Goal: Task Accomplishment & Management: Complete application form

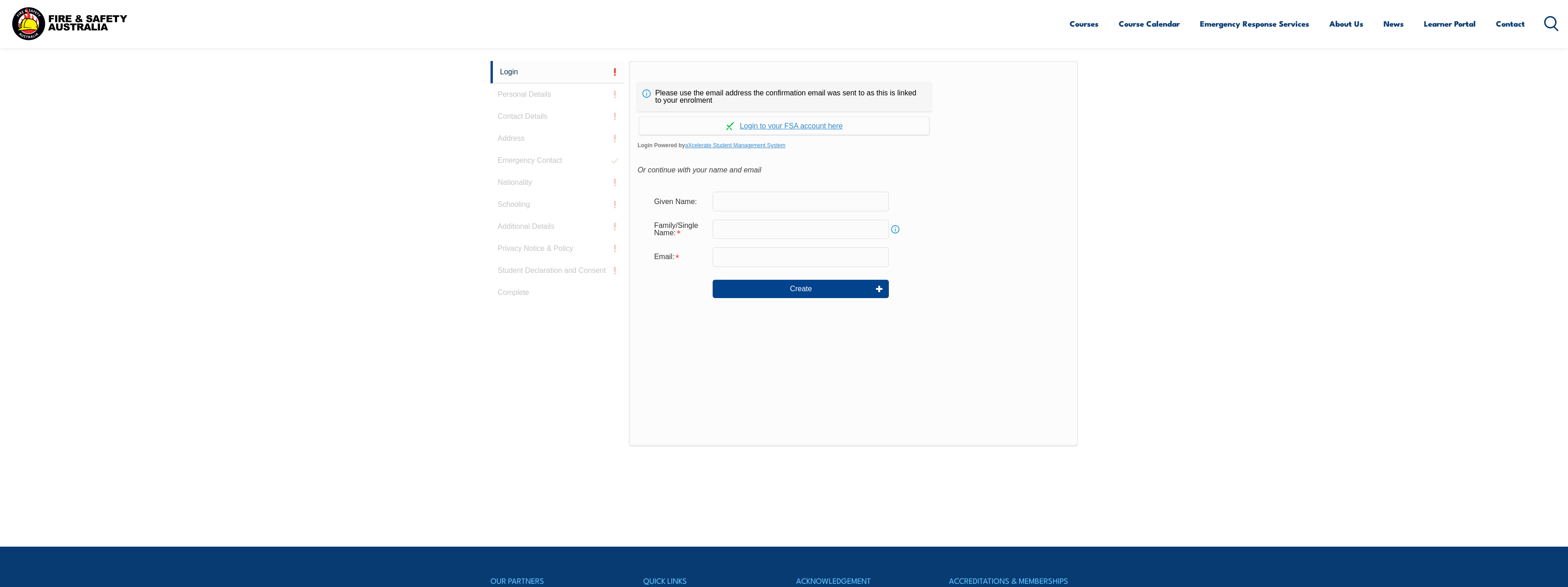
scroll to position [245, 0]
click at [770, 126] on link "Continue with aXcelerate" at bounding box center [784, 125] width 290 height 18
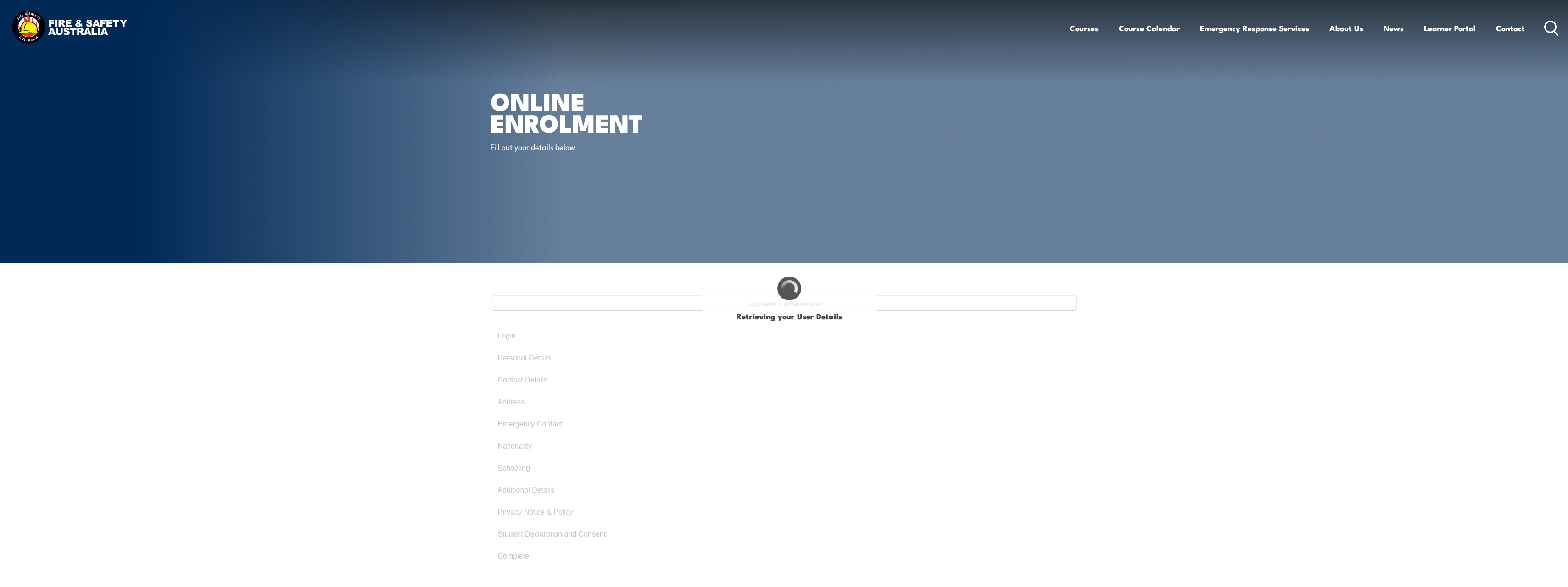
select select "Mr"
type input "Marc"
type input "Koolen"
type input "August 1, 1992"
type input "JV5FP6RB64"
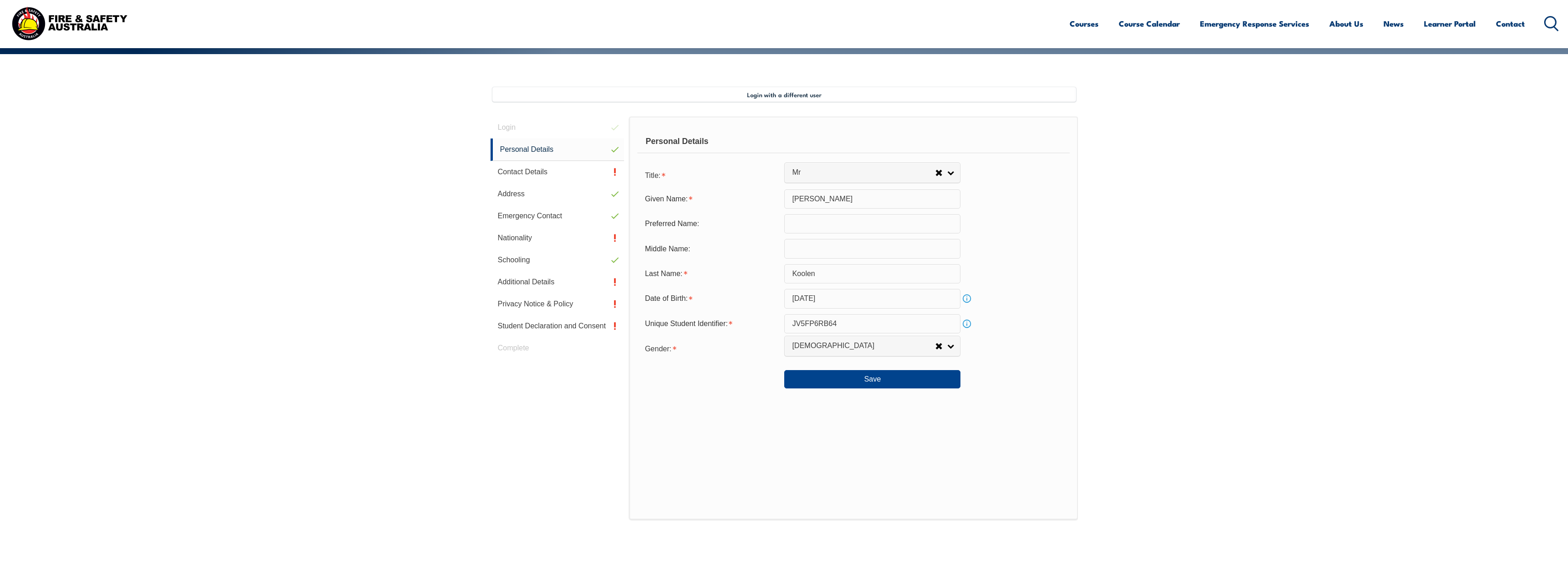
scroll to position [250, 0]
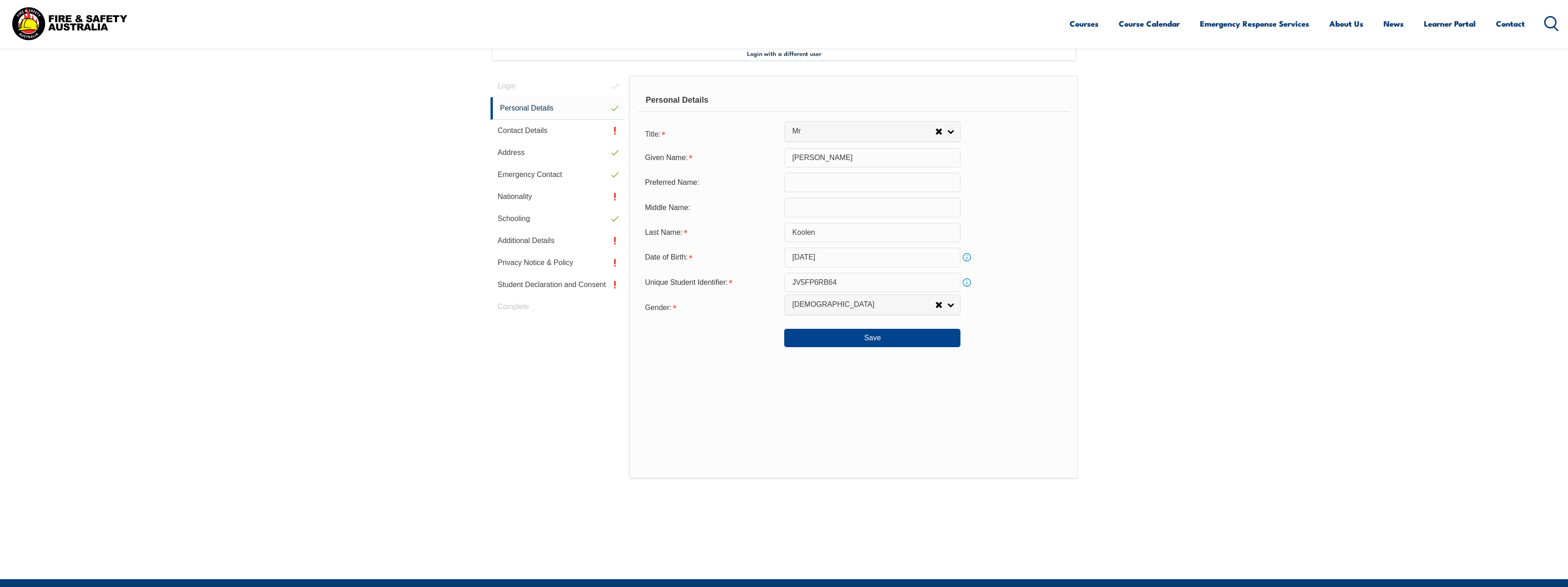
click at [954, 303] on link "[DEMOGRAPHIC_DATA]" at bounding box center [872, 305] width 176 height 21
click at [930, 321] on li "[DEMOGRAPHIC_DATA]" at bounding box center [872, 320] width 172 height 12
click at [959, 302] on link "[DEMOGRAPHIC_DATA]" at bounding box center [872, 305] width 176 height 21
click at [899, 335] on li "[DEMOGRAPHIC_DATA]" at bounding box center [872, 332] width 172 height 12
click at [949, 303] on link "[DEMOGRAPHIC_DATA]" at bounding box center [872, 305] width 176 height 21
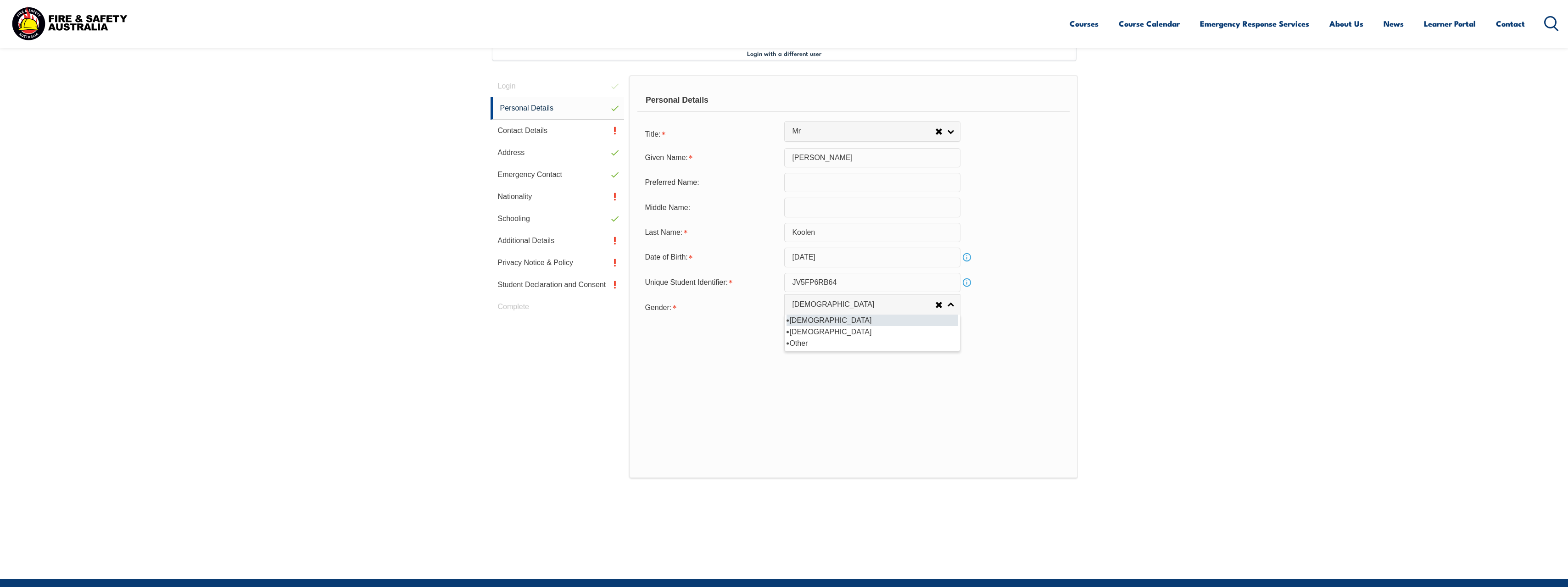
click at [915, 324] on li "[DEMOGRAPHIC_DATA]" at bounding box center [872, 320] width 172 height 12
select select "M"
click at [875, 336] on button "Save" at bounding box center [872, 338] width 176 height 18
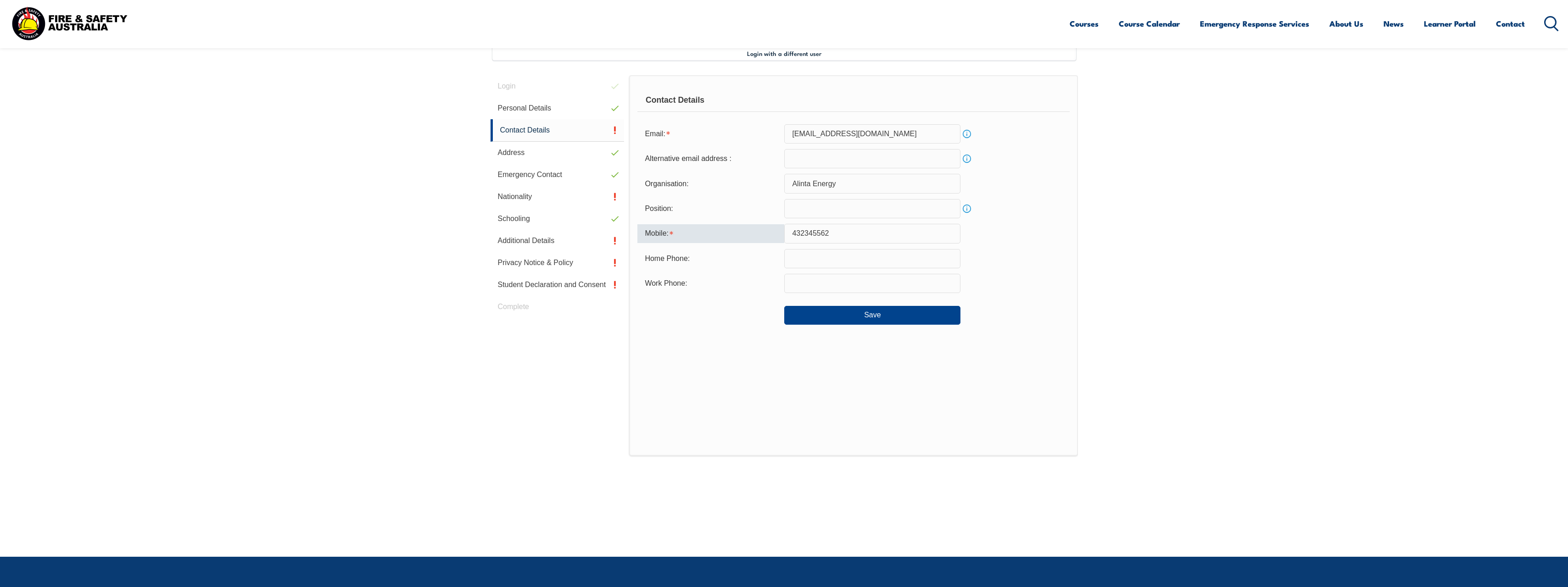
click at [794, 233] on input "432345562" at bounding box center [872, 234] width 176 height 19
type input "0432345562"
click at [878, 318] on button "Save" at bounding box center [872, 315] width 176 height 18
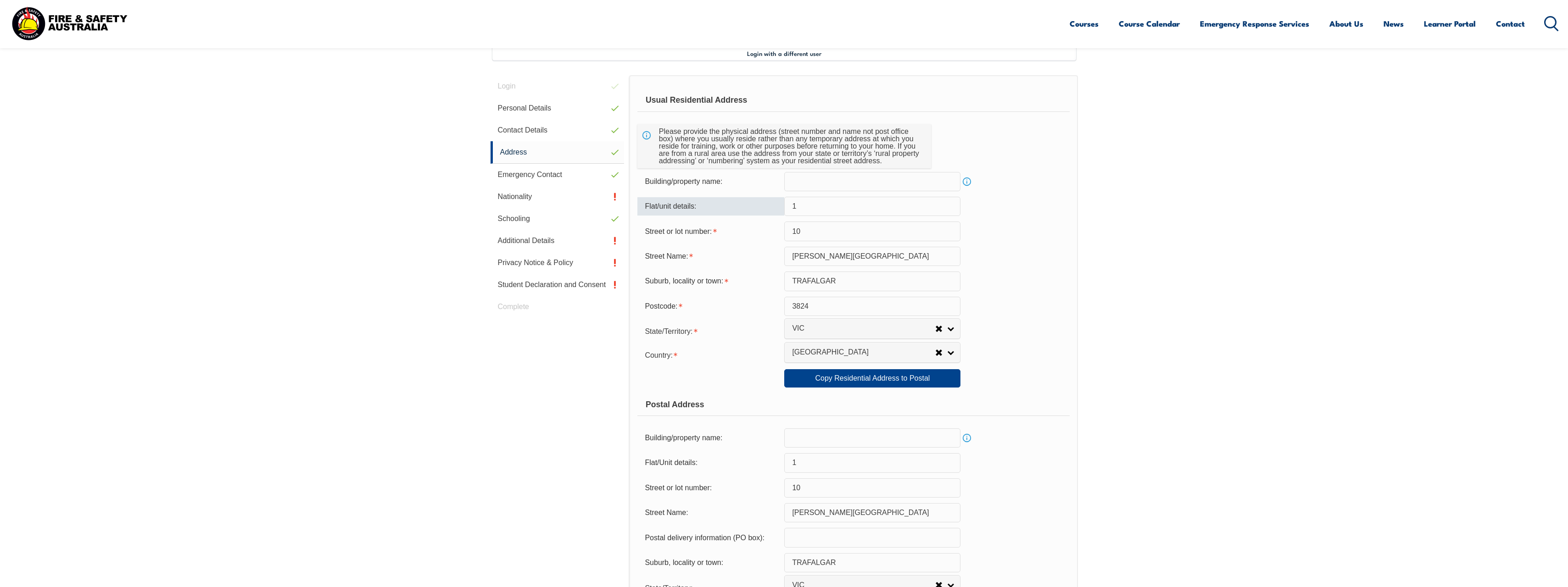
click at [840, 212] on input "1" at bounding box center [872, 206] width 176 height 19
click at [843, 238] on input "10" at bounding box center [872, 231] width 176 height 19
type input "1"
type input "7"
click at [1004, 277] on div "Suburb, locality or town: TRAFALGAR" at bounding box center [853, 281] width 432 height 19
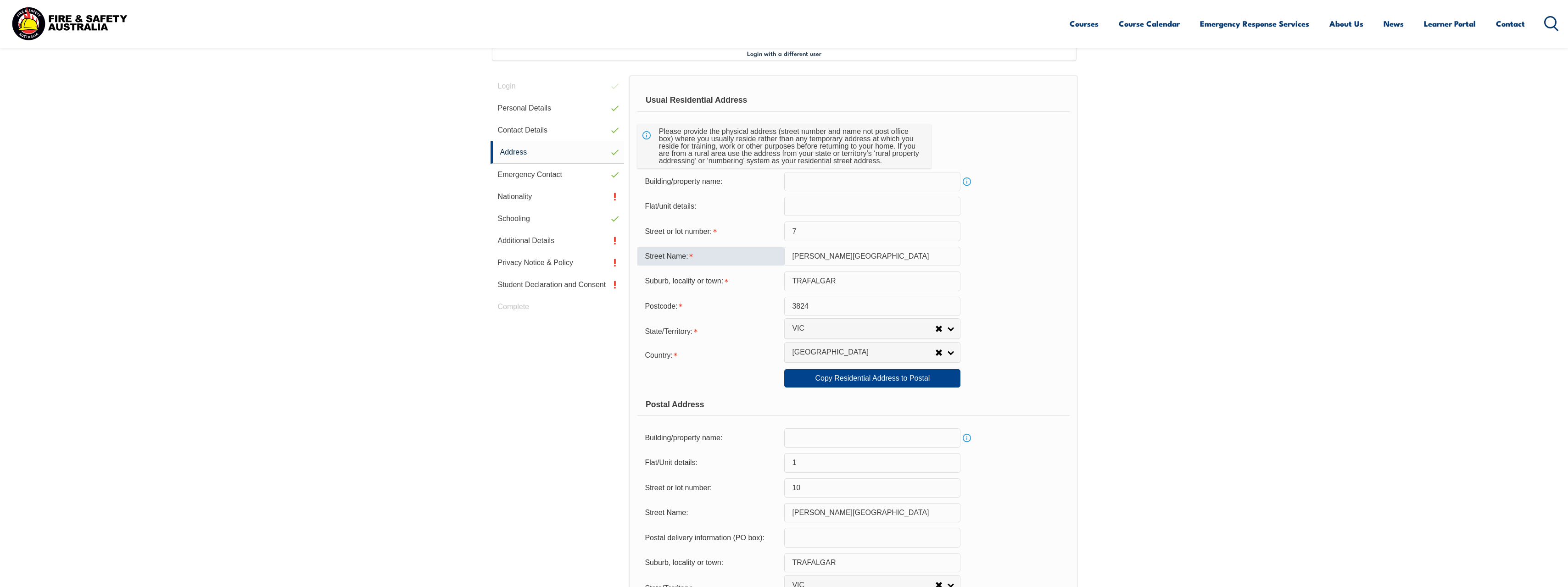
click at [908, 259] on input "Ashby Street" at bounding box center [872, 257] width 176 height 19
type input "A"
type input "St Helena Way"
click at [863, 282] on input "TRAFALGAR" at bounding box center [872, 281] width 176 height 19
type input "T"
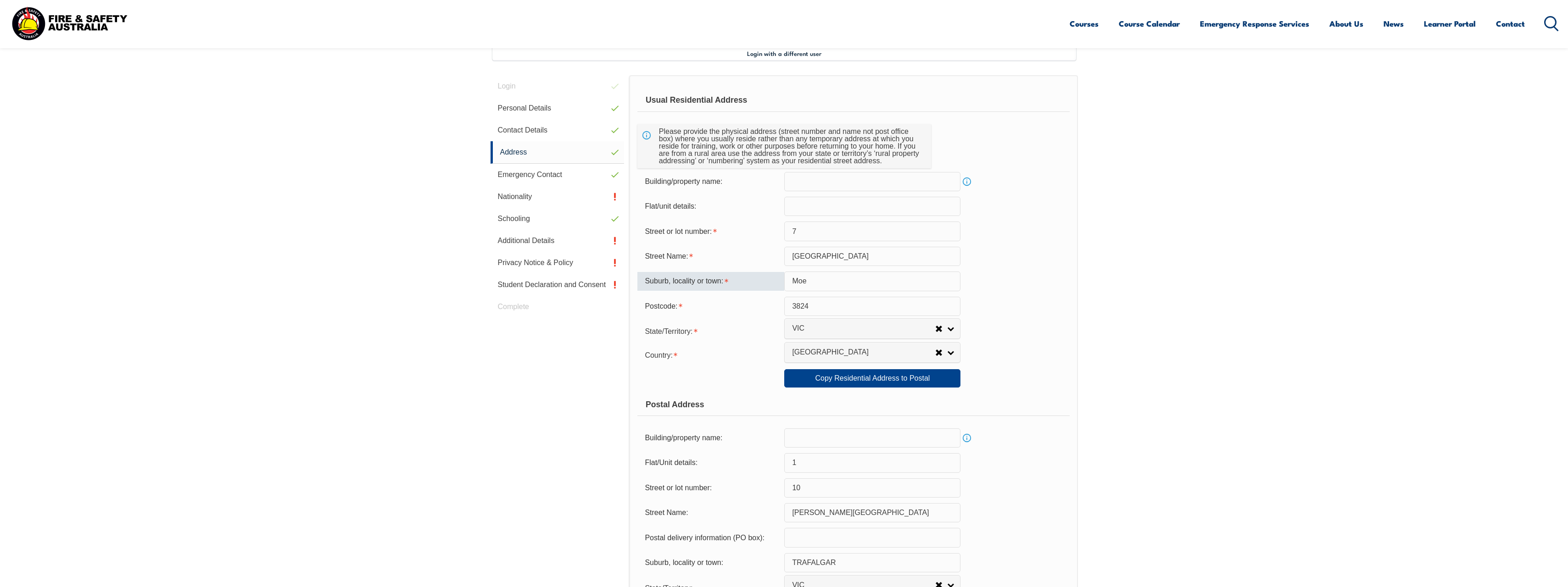
type input "Moe"
click at [954, 310] on input "3824" at bounding box center [872, 307] width 176 height 19
type input "3825"
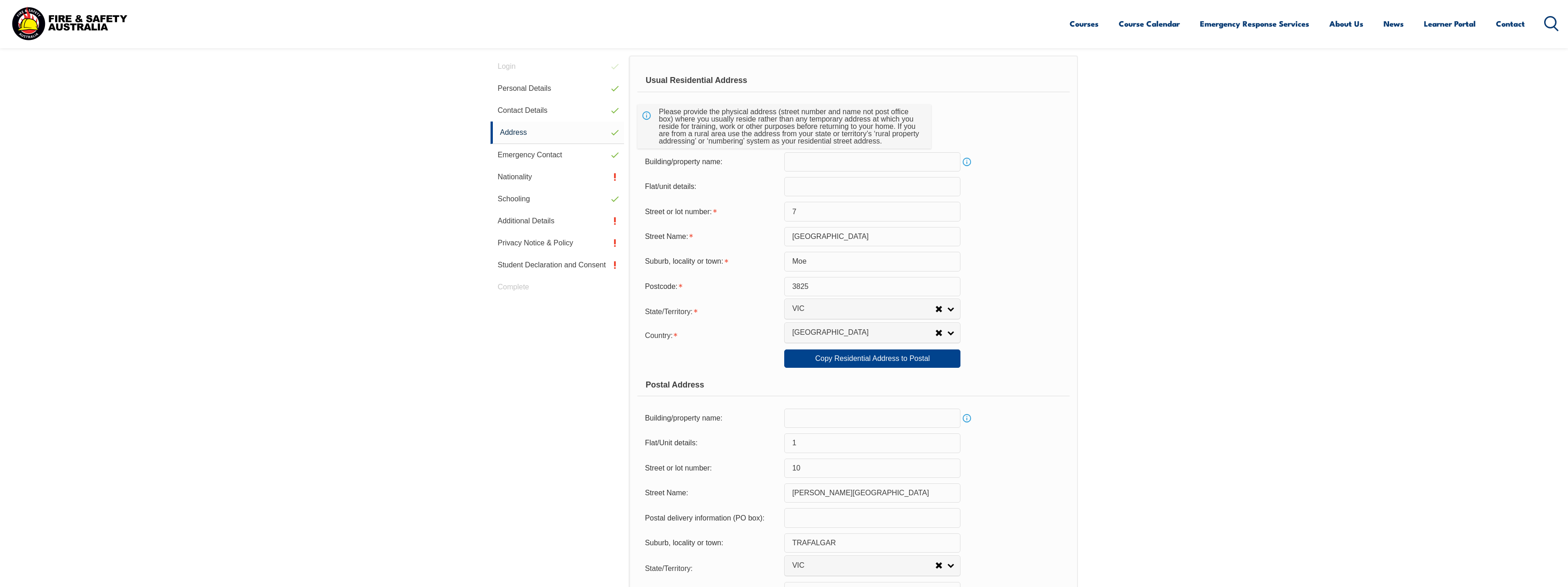
scroll to position [296, 0]
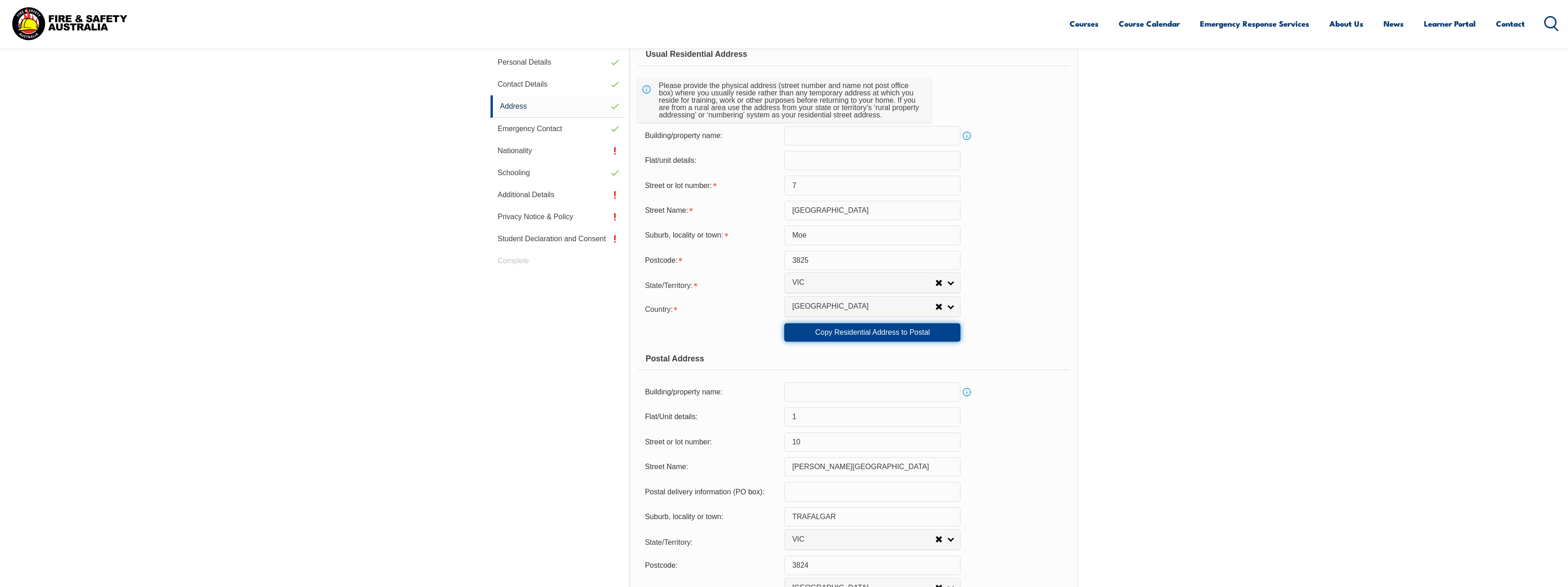
click at [886, 335] on link "Copy Residential Address to Postal" at bounding box center [872, 332] width 176 height 18
type input "7"
type input "St Helena Way"
type input "Moe"
type input "3825"
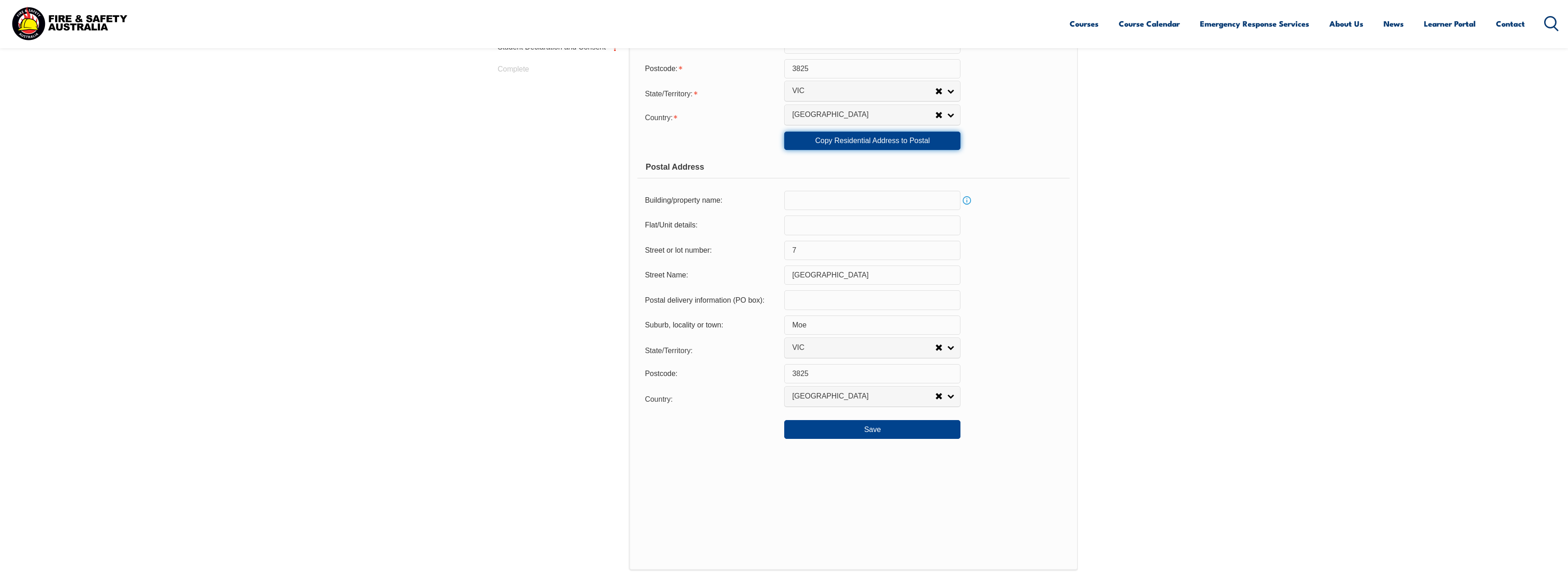
scroll to position [479, 0]
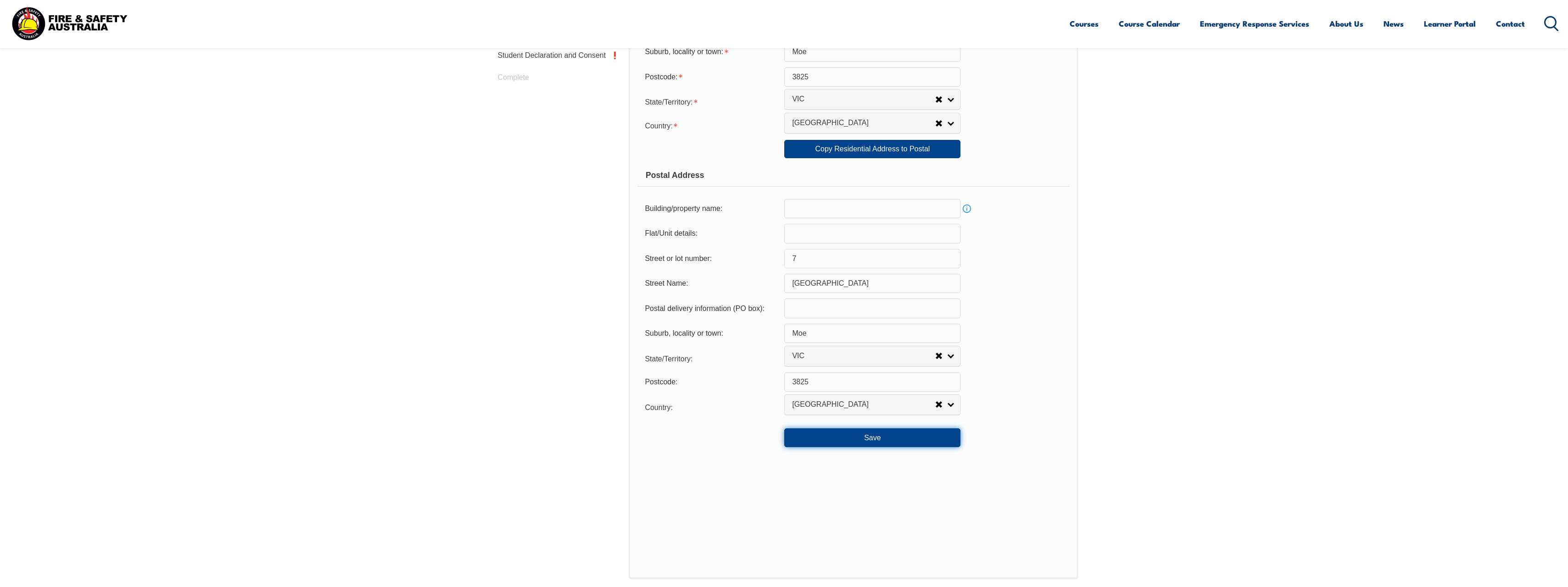
click at [873, 442] on button "Save" at bounding box center [872, 437] width 176 height 18
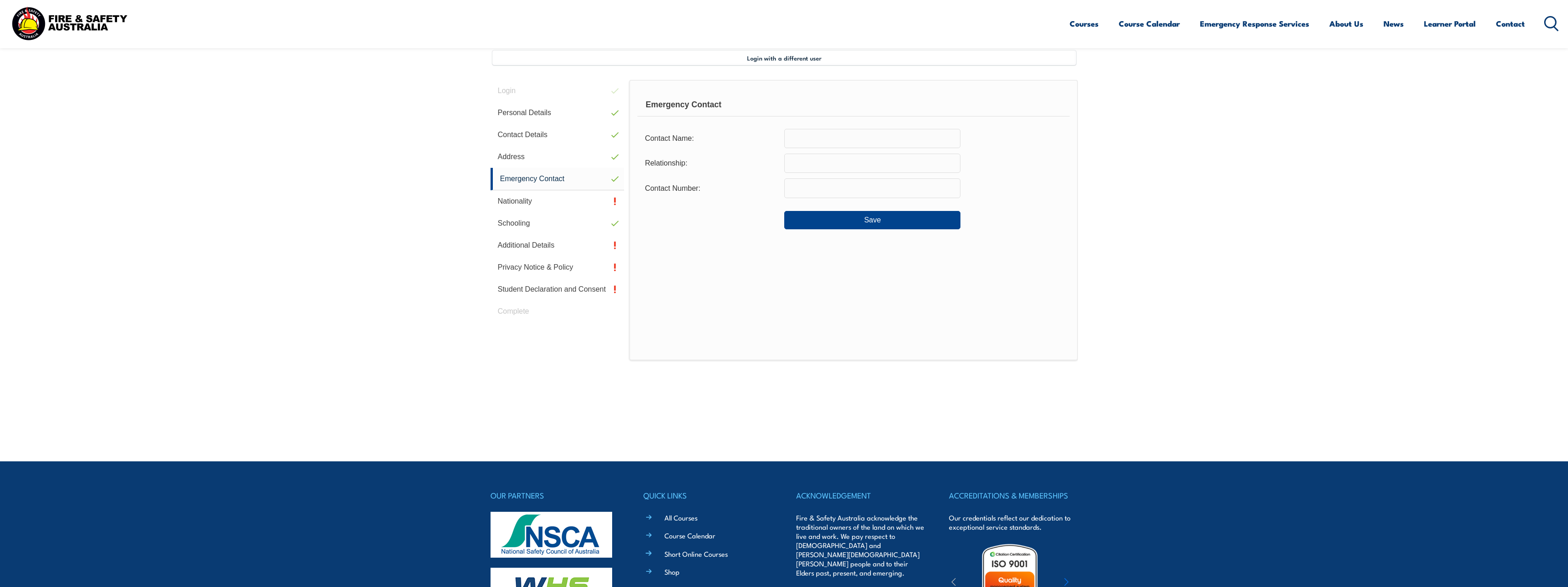
scroll to position [245, 0]
click at [835, 139] on input "text" at bounding box center [872, 139] width 176 height 19
type input "Emily Koolen"
click at [835, 165] on input "text" at bounding box center [872, 164] width 176 height 19
type input "Wife"
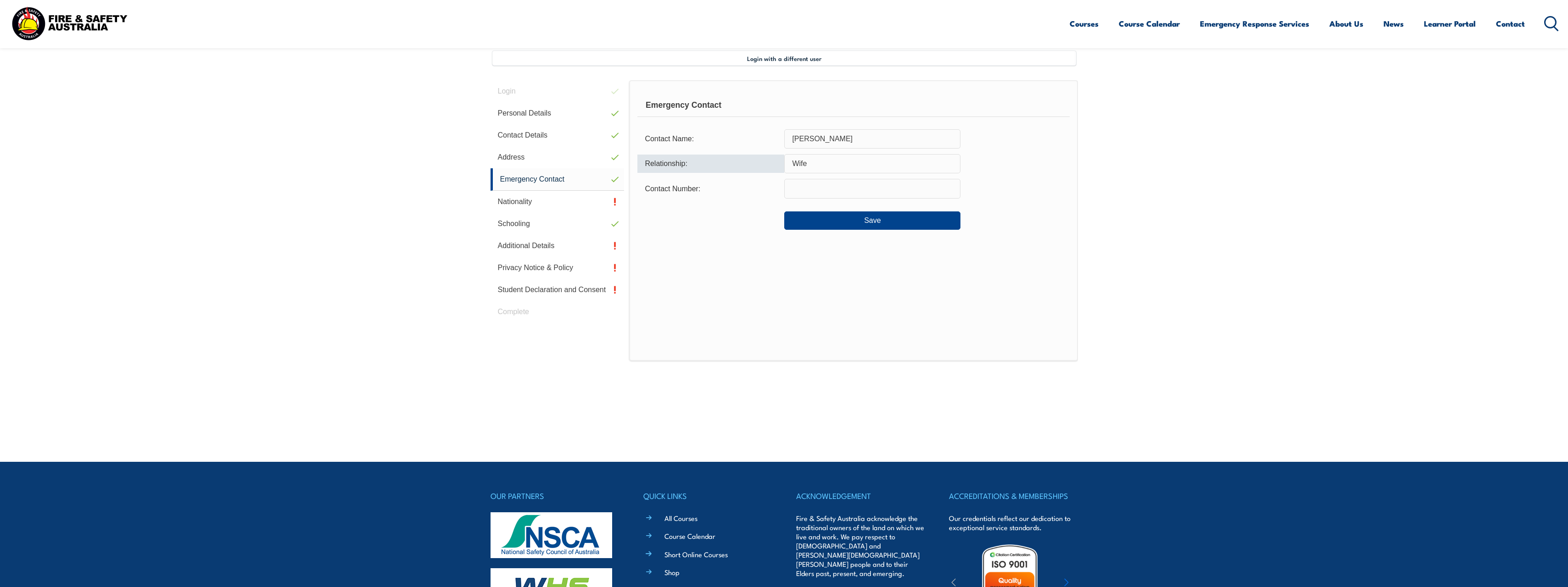
click at [831, 186] on input "text" at bounding box center [872, 189] width 176 height 19
type input "0438586447"
click at [875, 217] on button "Save" at bounding box center [872, 221] width 176 height 18
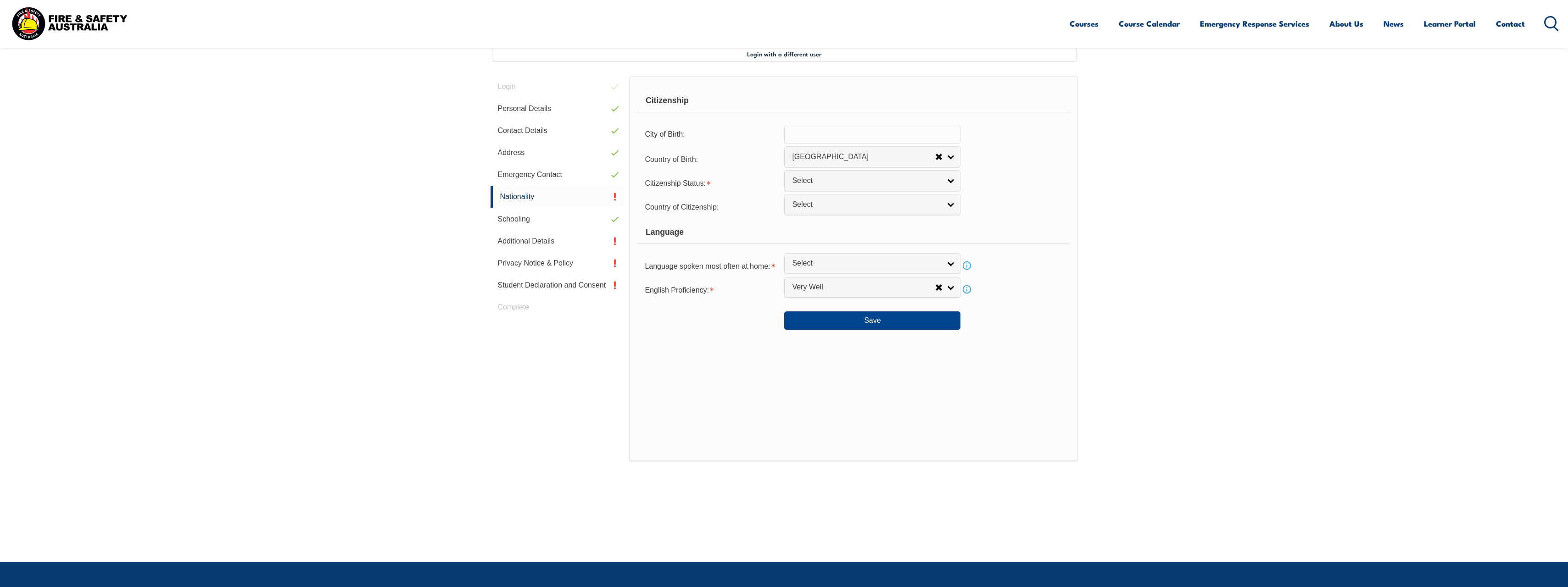
scroll to position [250, 0]
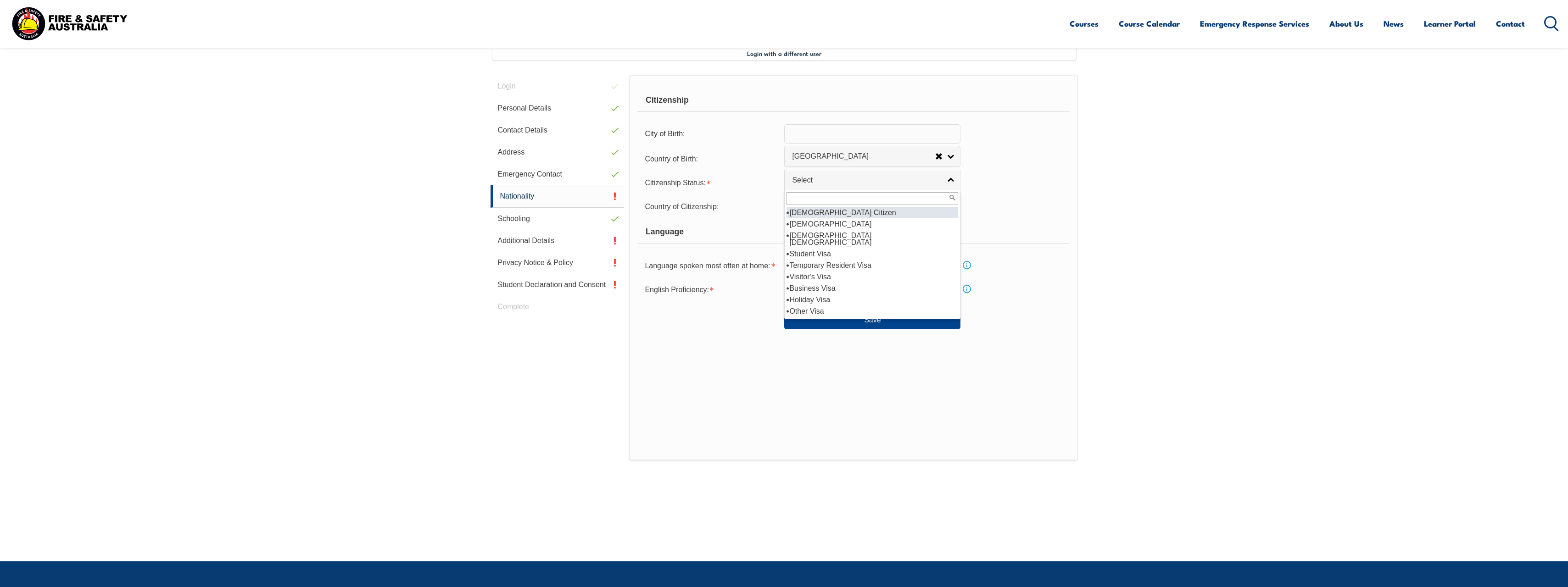
click at [948, 182] on link "Select" at bounding box center [872, 180] width 176 height 21
click at [834, 212] on li "[DEMOGRAPHIC_DATA] Citizen" at bounding box center [872, 212] width 172 height 12
select select "1"
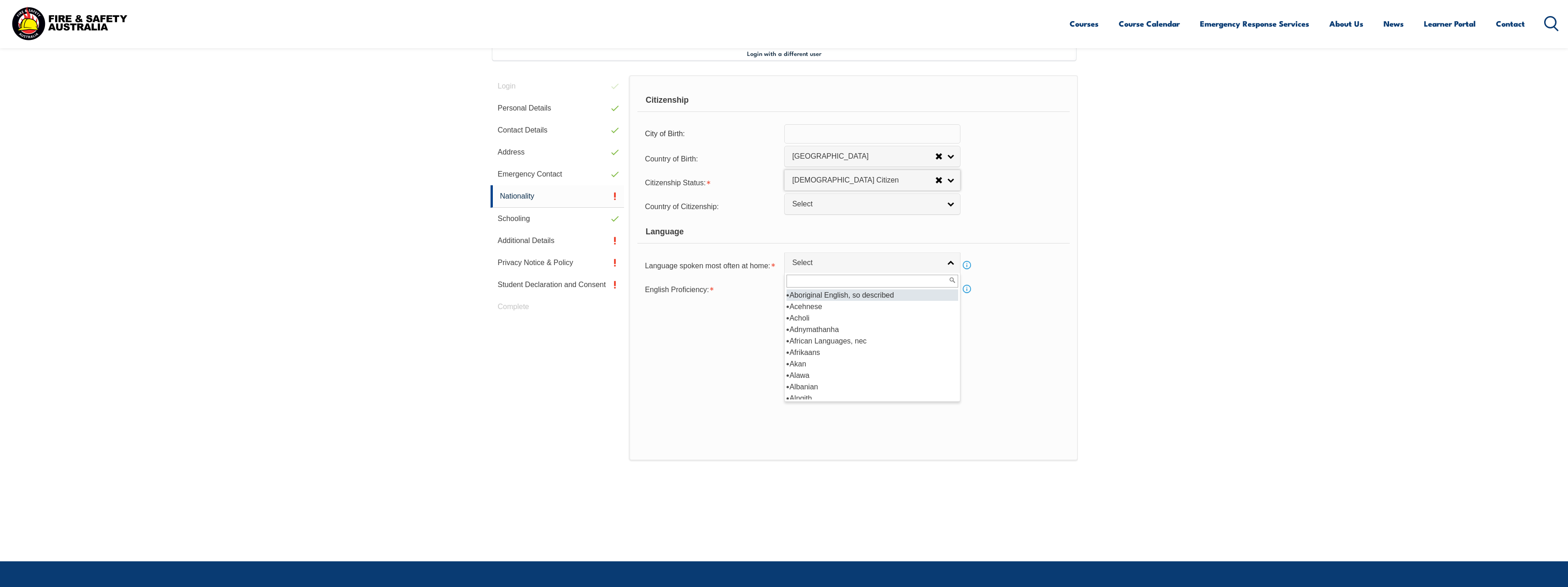
click at [861, 263] on span "Select" at bounding box center [866, 263] width 149 height 10
click at [845, 305] on li "English" at bounding box center [872, 302] width 172 height 12
select select "1201"
click at [879, 319] on button "Save" at bounding box center [872, 320] width 176 height 18
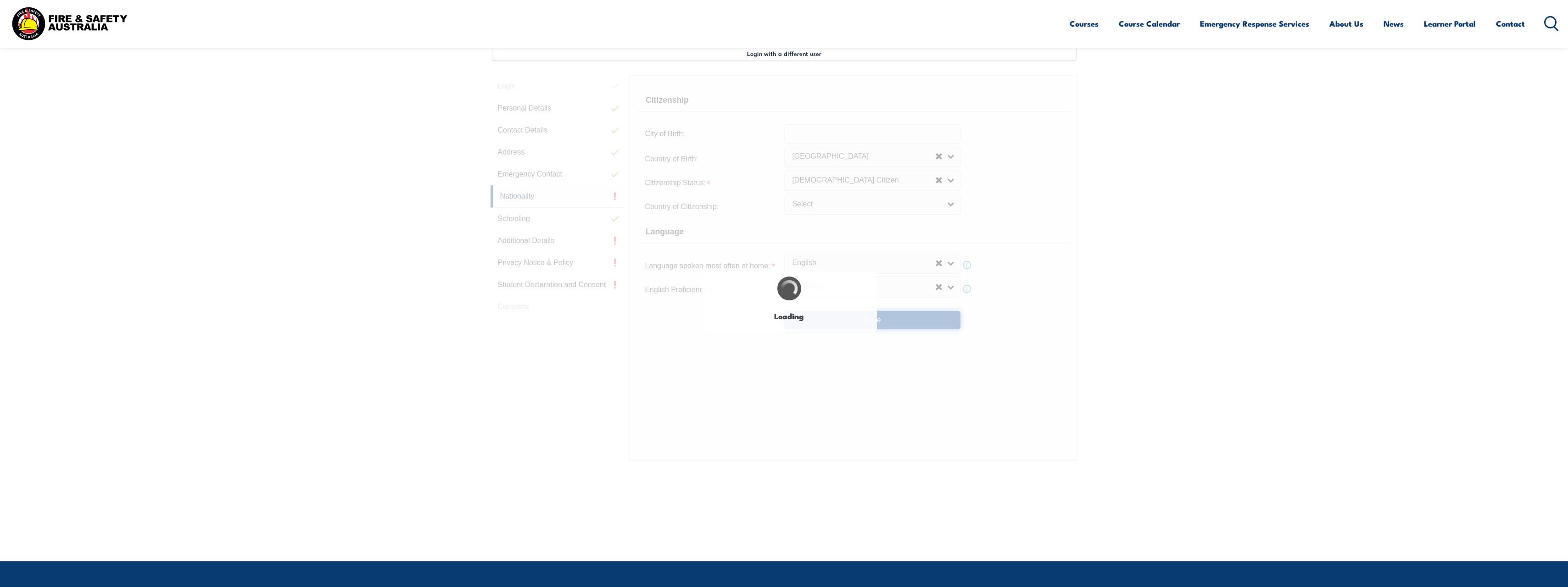
select select "false"
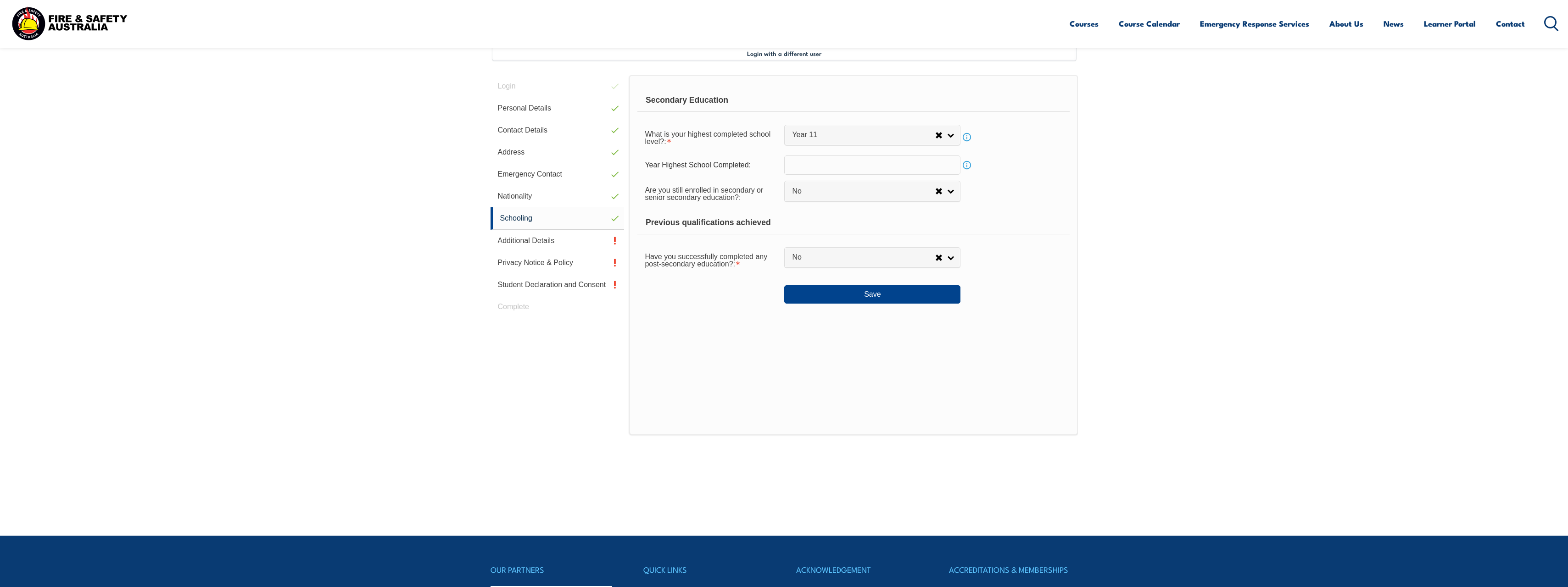
click at [945, 260] on link "No" at bounding box center [872, 257] width 176 height 21
click at [939, 271] on li "Yes" at bounding box center [872, 273] width 172 height 12
select select "true"
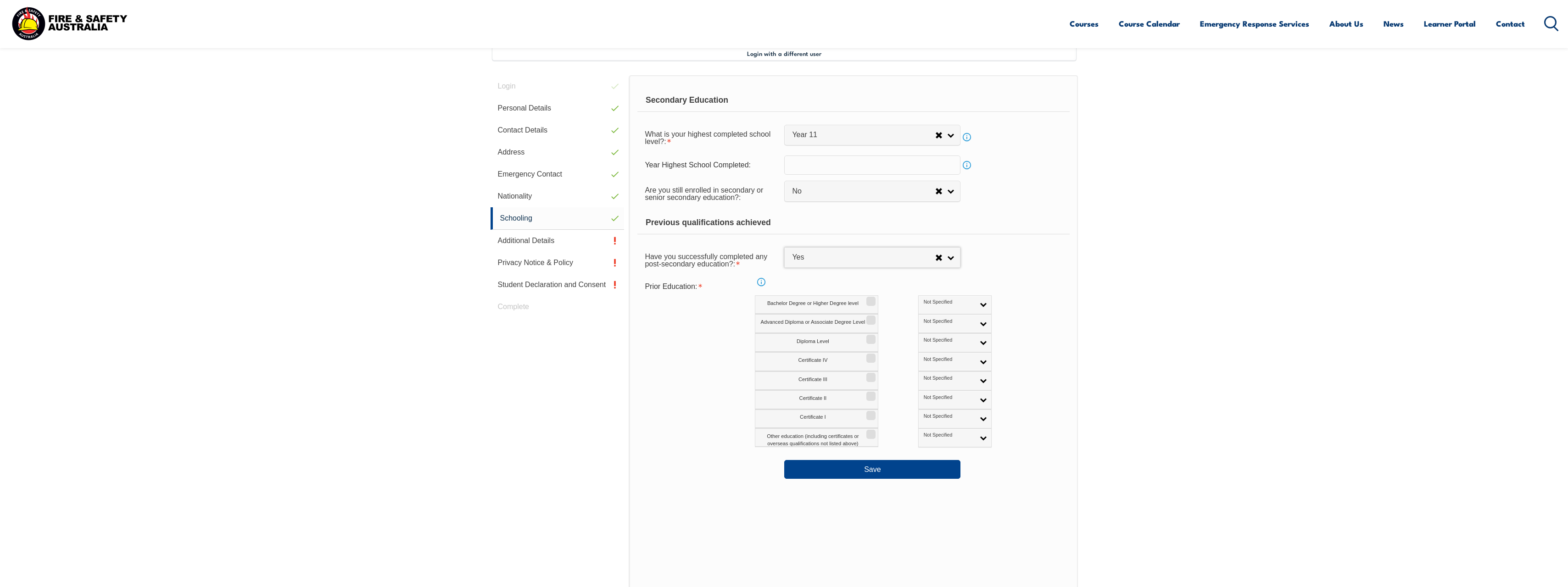
click at [868, 375] on input "Certificate III" at bounding box center [869, 374] width 5 height 1
checkbox input "true"
click at [944, 379] on link "Not Specified" at bounding box center [955, 381] width 74 height 19
click at [929, 411] on li "Australian Qualification" at bounding box center [954, 411] width 69 height 18
click at [865, 472] on button "Save" at bounding box center [872, 469] width 176 height 18
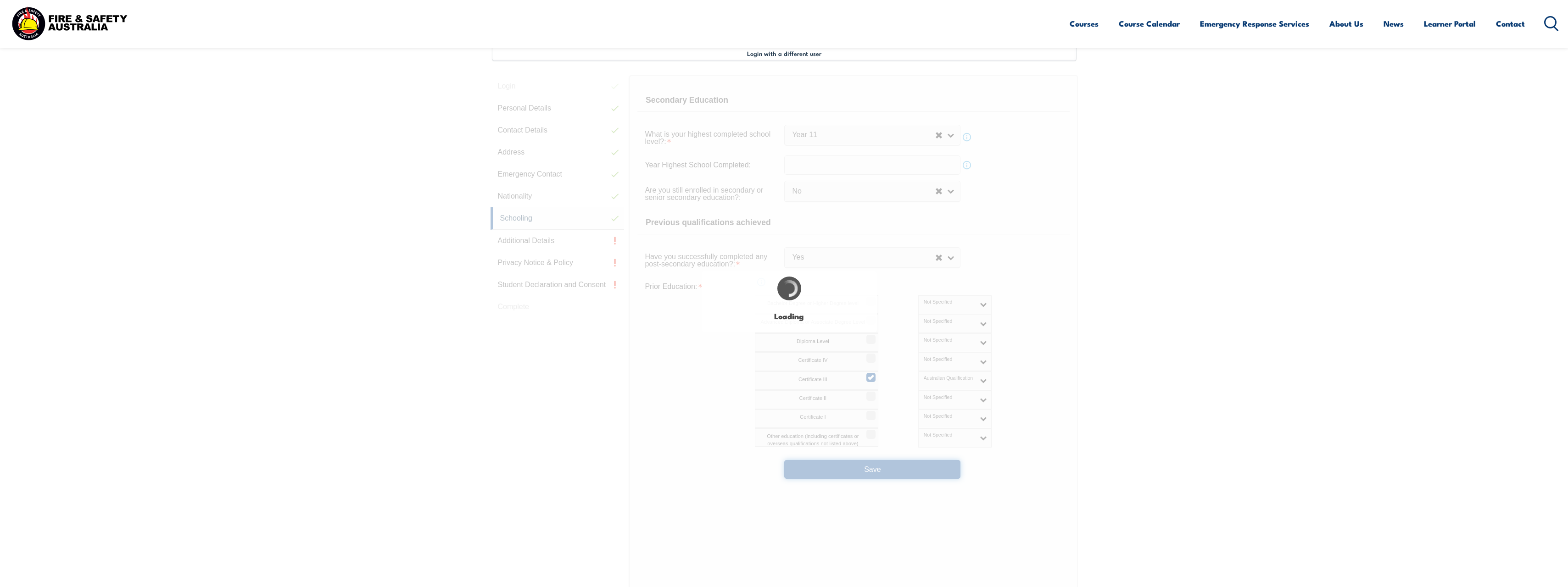
select select
select select "false"
select select "true"
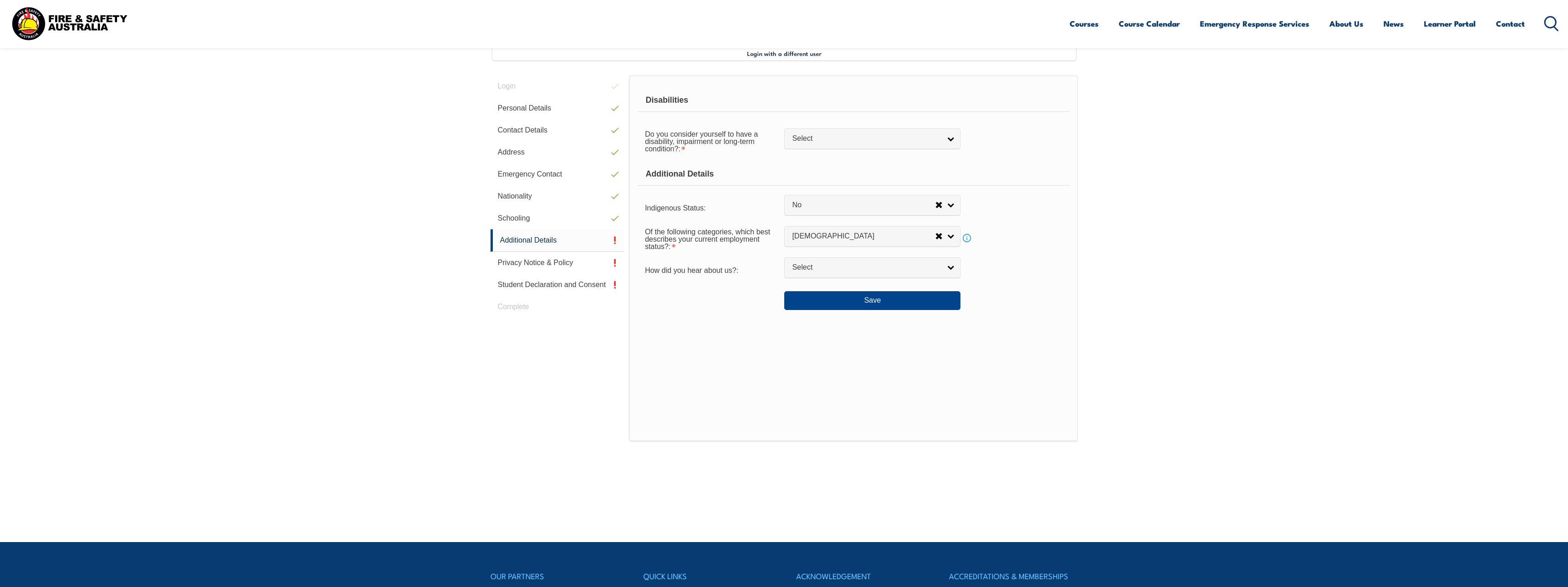
click at [922, 141] on span "Select" at bounding box center [866, 139] width 149 height 10
click at [886, 157] on li "No" at bounding box center [872, 154] width 172 height 12
click at [884, 301] on button "Save" at bounding box center [872, 300] width 176 height 18
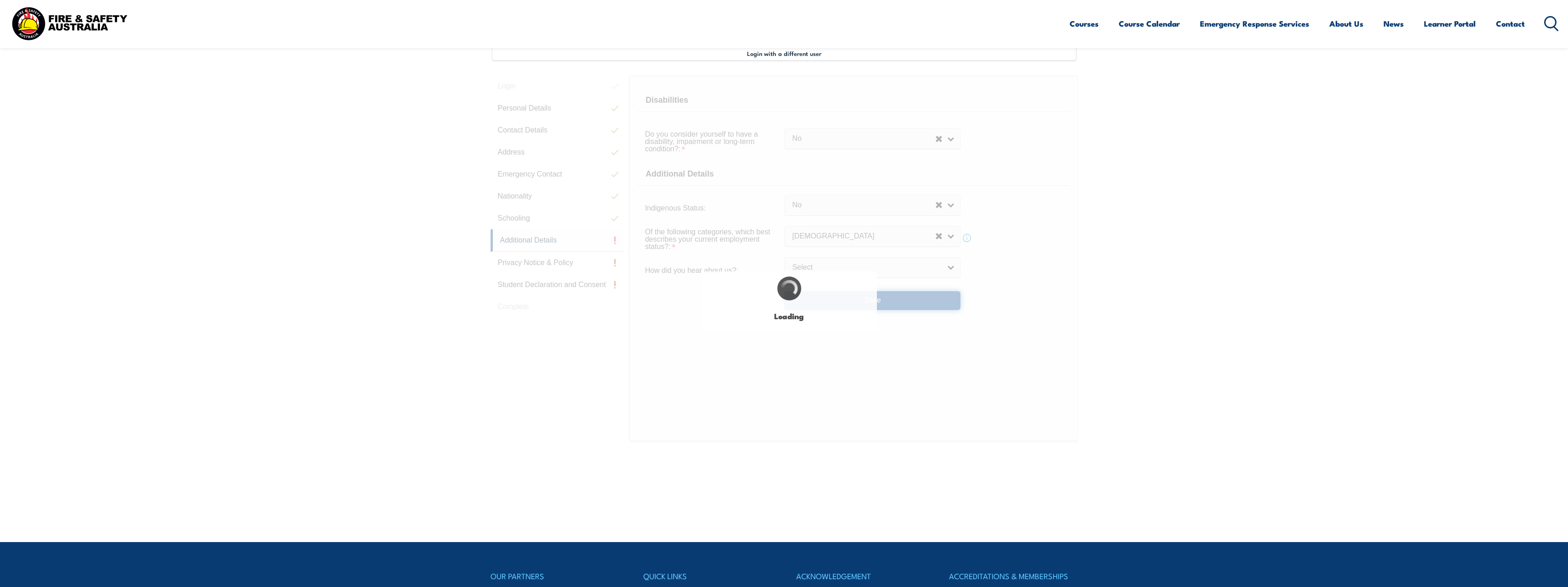
select select "false"
select select
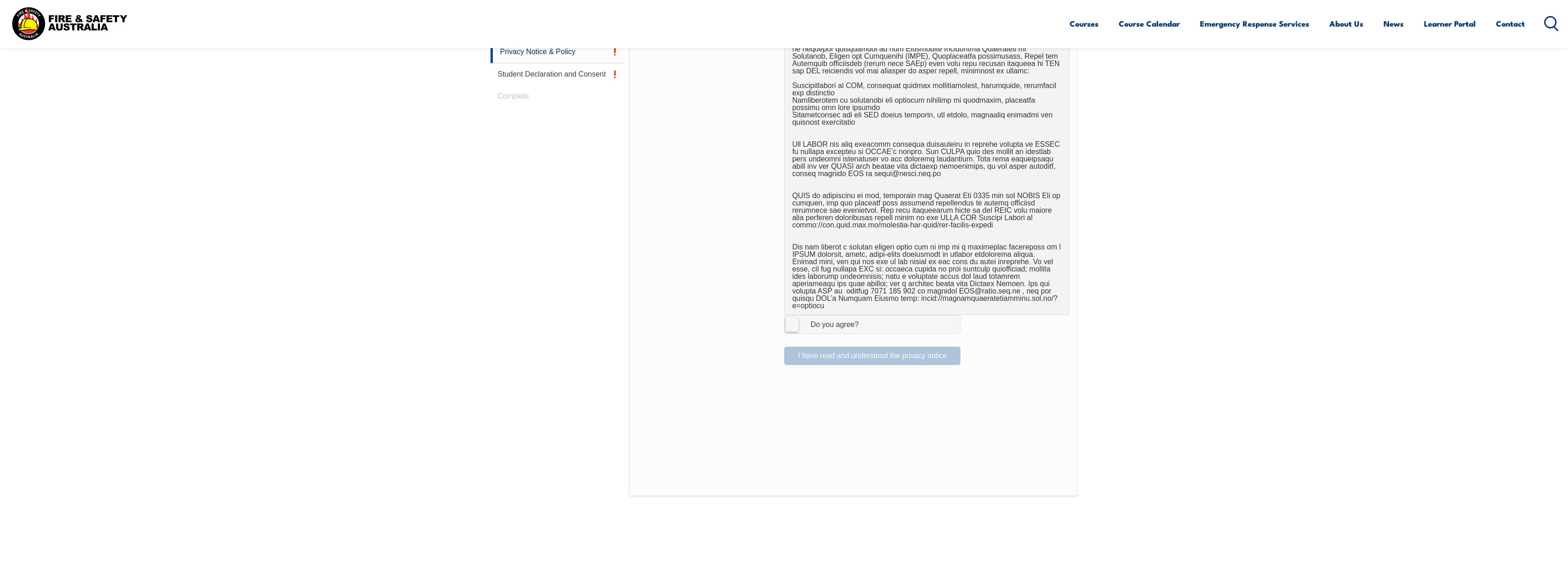
scroll to position [479, 0]
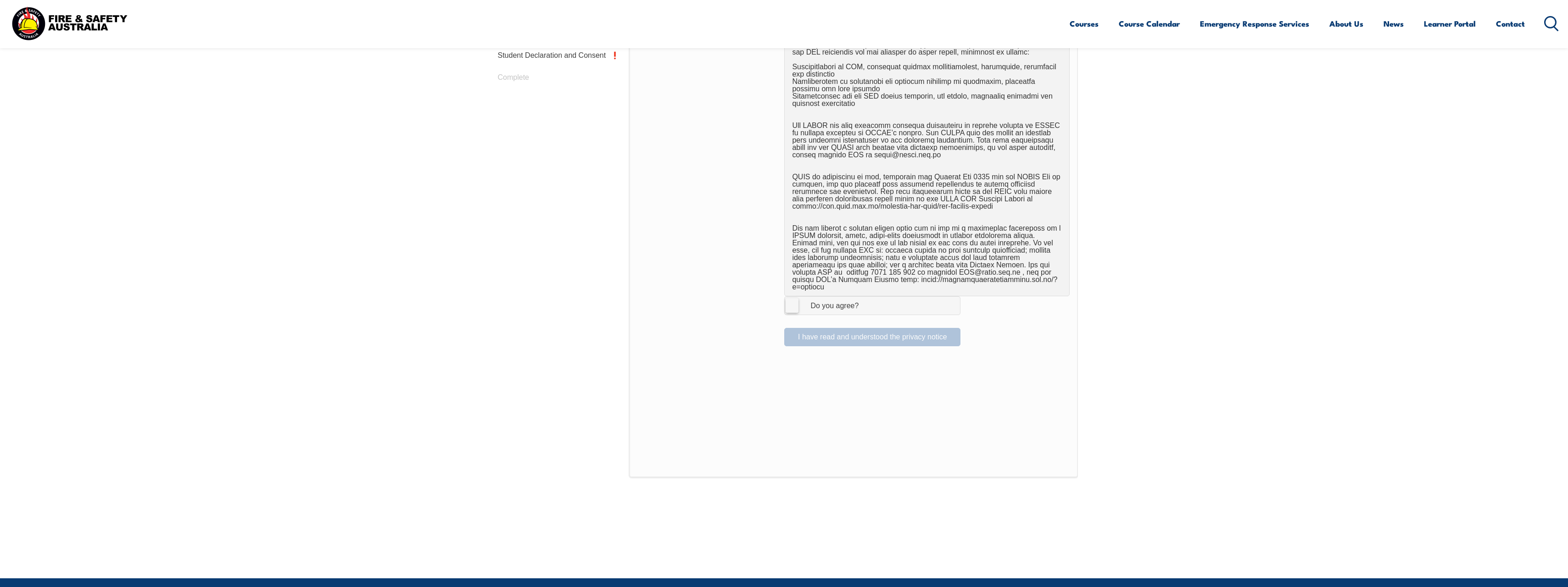
click at [791, 299] on label "I Agree Do you agree?" at bounding box center [872, 305] width 176 height 18
click at [866, 299] on input "I Agree Do you agree?" at bounding box center [874, 305] width 16 height 18
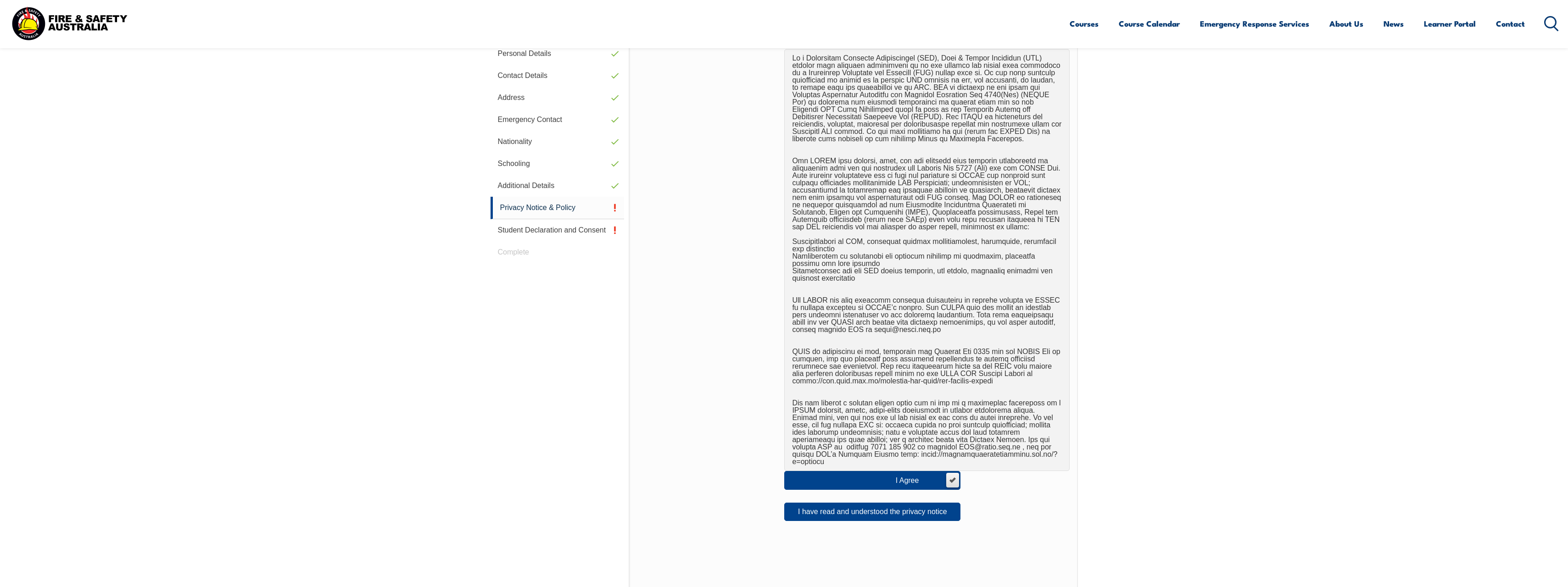
scroll to position [296, 0]
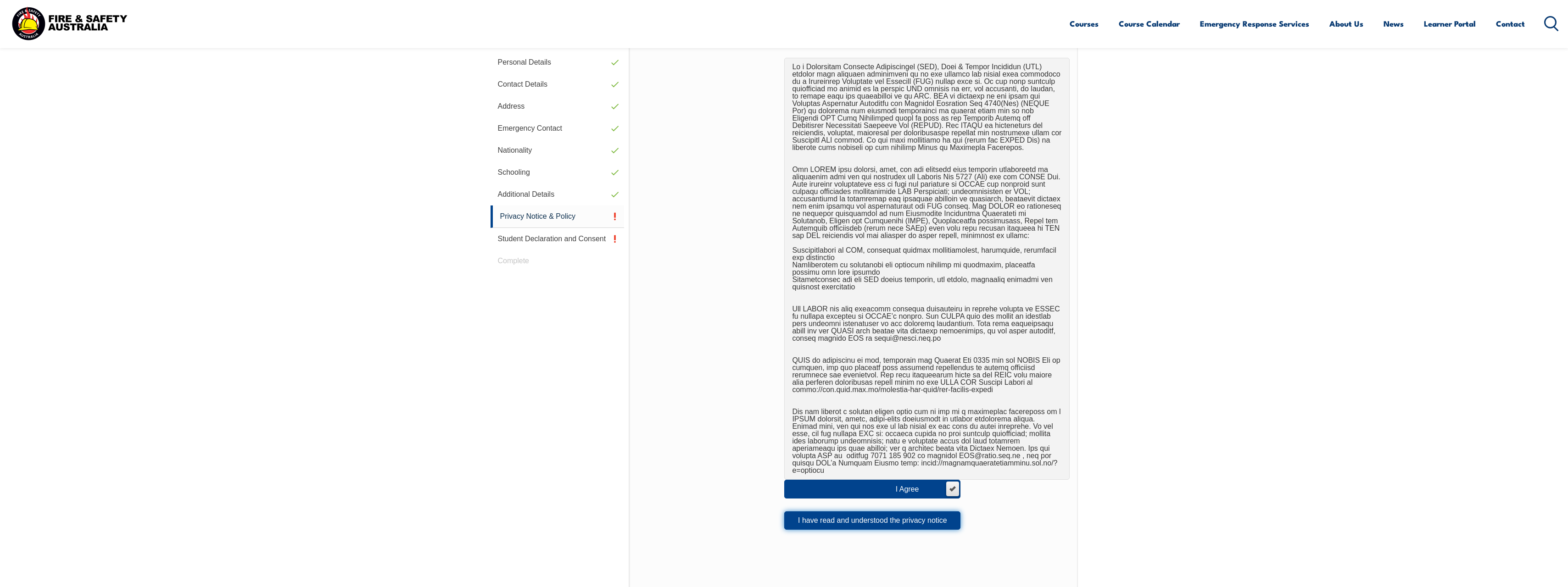
click at [906, 513] on button "I have read and understood the privacy notice" at bounding box center [872, 521] width 176 height 18
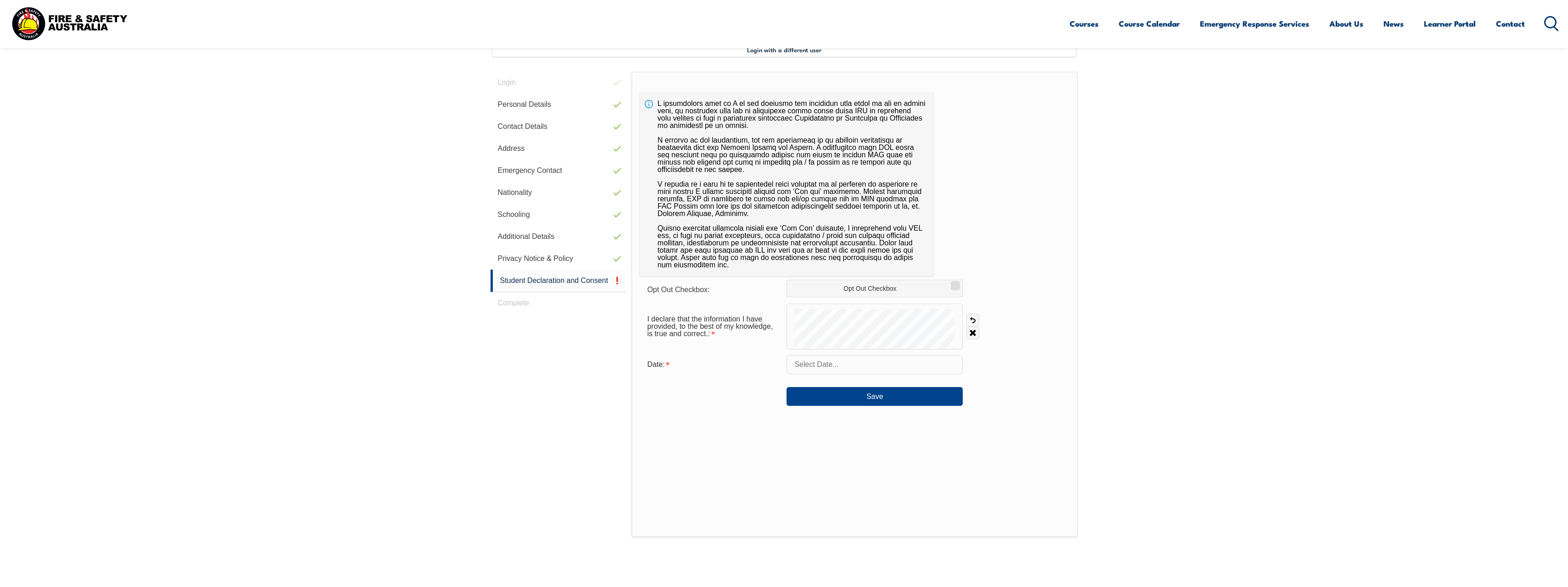
scroll to position [250, 0]
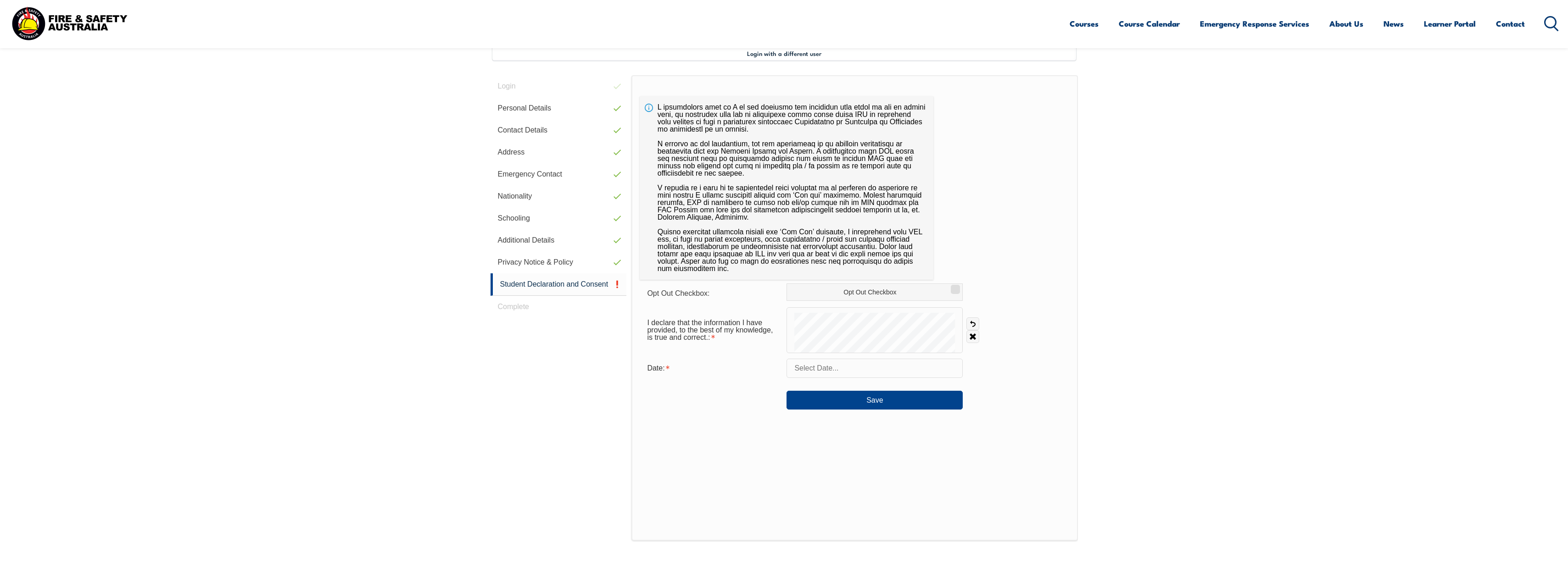
click at [973, 327] on link "Undo" at bounding box center [973, 324] width 13 height 13
click at [975, 324] on link "Undo" at bounding box center [973, 324] width 13 height 13
click at [976, 324] on link "Undo" at bounding box center [973, 324] width 13 height 13
click at [974, 321] on link "Undo" at bounding box center [973, 324] width 13 height 13
click at [852, 366] on input "text" at bounding box center [874, 369] width 176 height 19
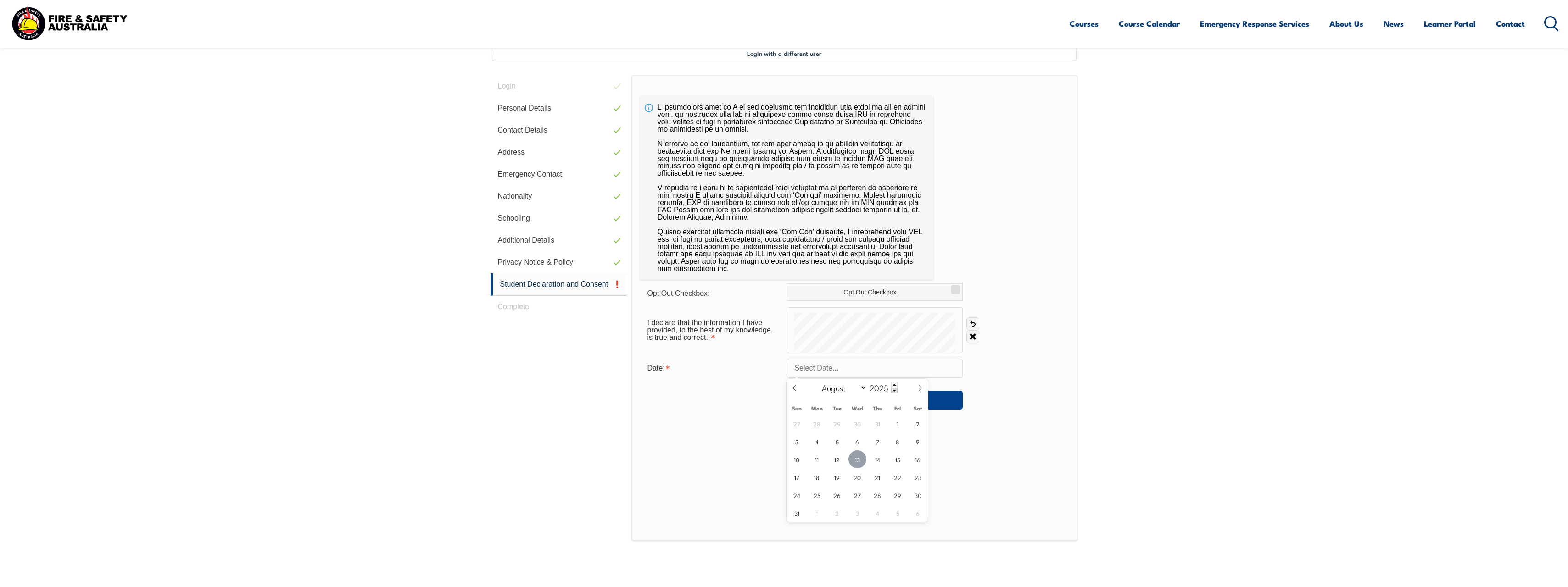
click at [856, 458] on span "13" at bounding box center [857, 459] width 18 height 18
type input "August 13, 2025"
click at [875, 400] on button "Save" at bounding box center [874, 400] width 176 height 18
